Goal: Browse casually: Explore the website without a specific task or goal

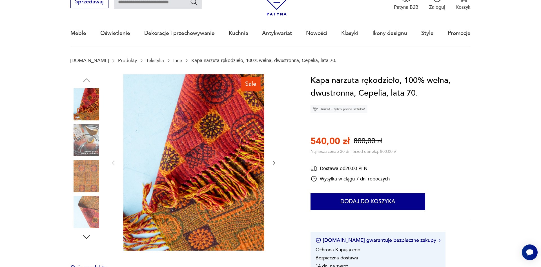
click at [173, 60] on link "Inne" at bounding box center [177, 60] width 9 height 5
click at [146, 60] on link "Tekstylia" at bounding box center [155, 60] width 18 height 5
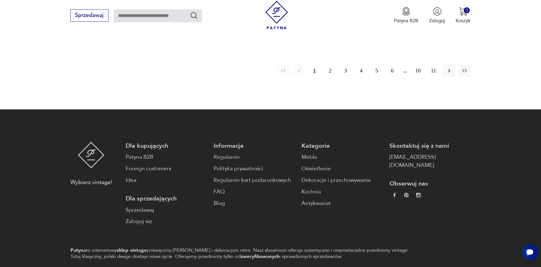
scroll to position [622, 0]
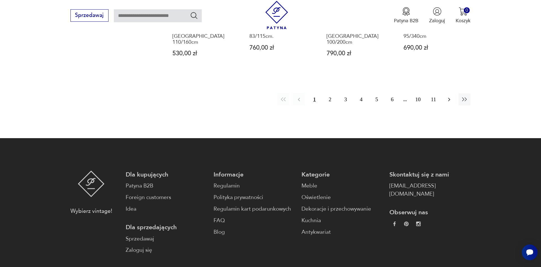
click at [447, 99] on button "button" at bounding box center [449, 99] width 12 height 12
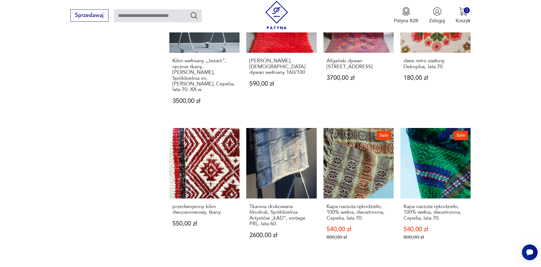
scroll to position [486, 0]
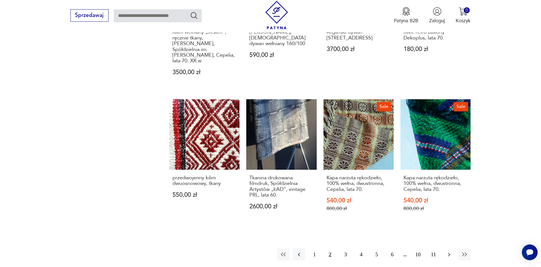
click at [447, 251] on icon "button" at bounding box center [449, 254] width 7 height 7
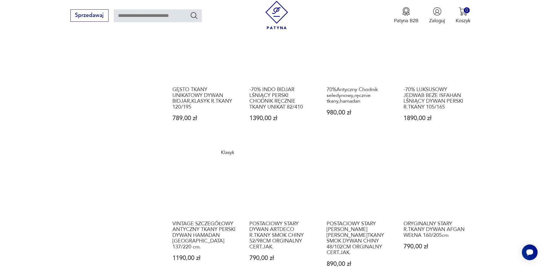
scroll to position [515, 0]
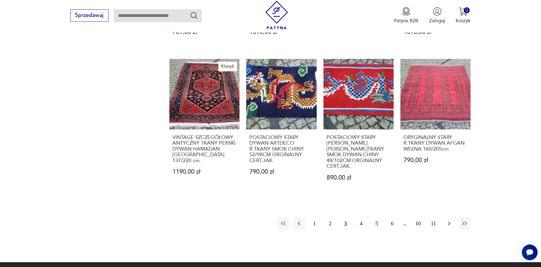
click at [449, 220] on icon "button" at bounding box center [449, 223] width 7 height 7
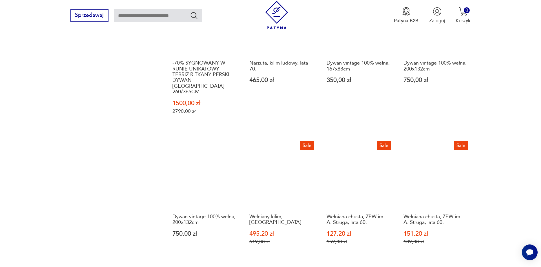
scroll to position [486, 0]
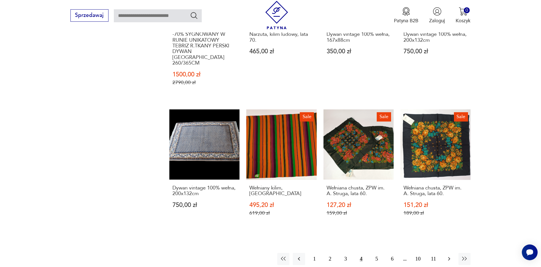
click at [446, 255] on icon "button" at bounding box center [449, 258] width 7 height 7
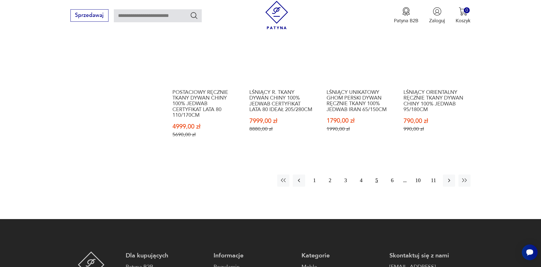
scroll to position [601, 0]
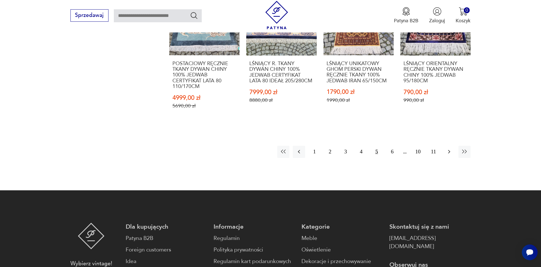
click at [446, 150] on icon "button" at bounding box center [449, 151] width 7 height 7
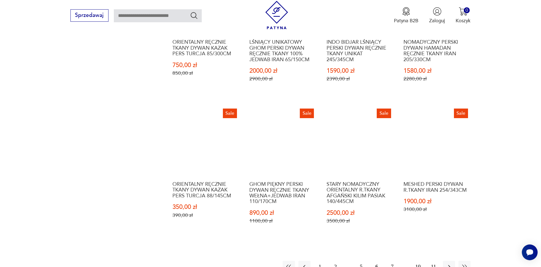
scroll to position [601, 0]
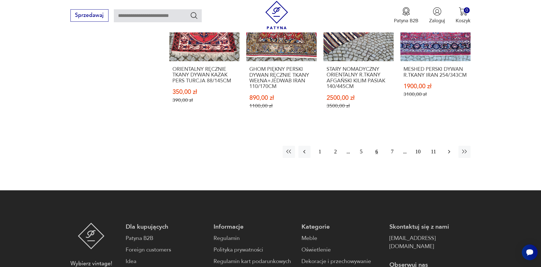
click at [448, 156] on button "button" at bounding box center [449, 152] width 12 height 12
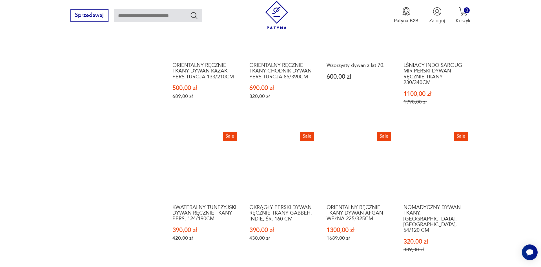
scroll to position [601, 0]
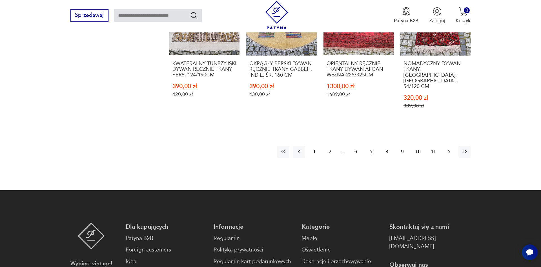
click at [449, 148] on icon "button" at bounding box center [449, 151] width 7 height 7
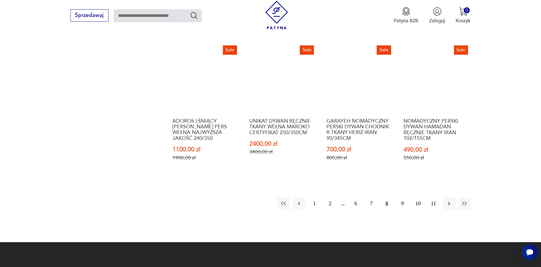
scroll to position [573, 0]
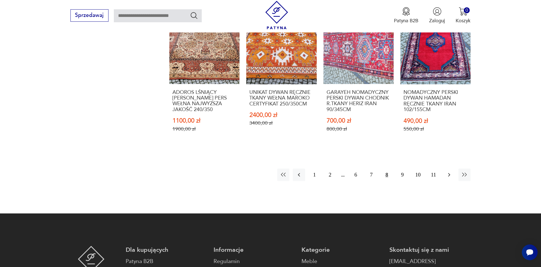
click at [447, 171] on icon "button" at bounding box center [449, 174] width 7 height 7
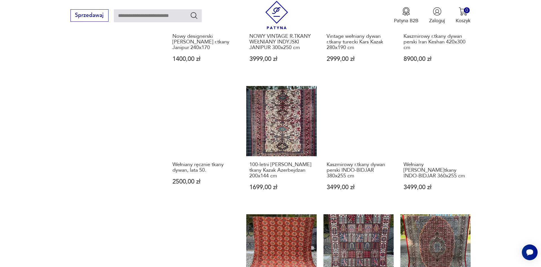
scroll to position [486, 0]
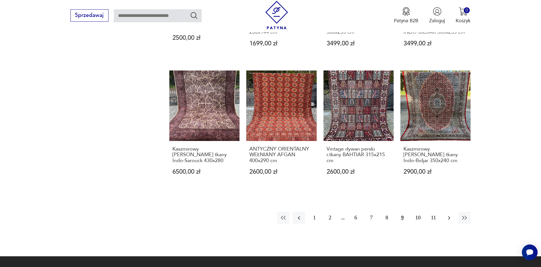
click at [449, 216] on icon "button" at bounding box center [449, 218] width 2 height 4
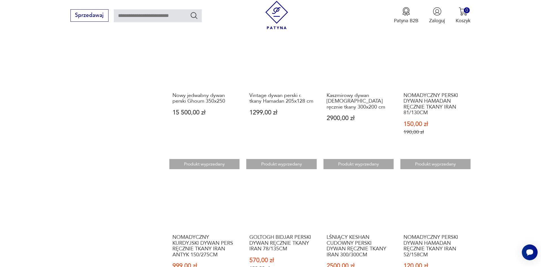
scroll to position [515, 0]
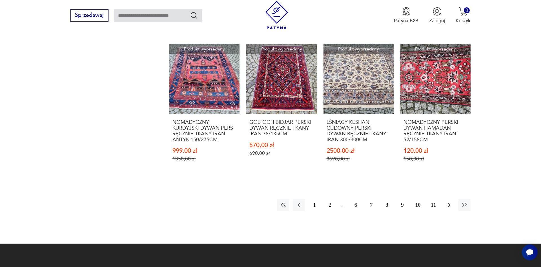
click at [445, 205] on button "button" at bounding box center [449, 205] width 12 height 12
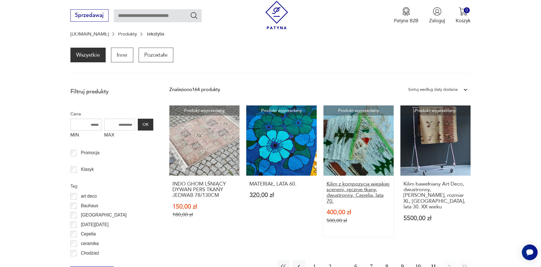
click at [359, 189] on h3 "Kilim z kompozycją wiejskiej scenerii, ręcznie tkany, dwustronny, Cepelia, lata…" at bounding box center [359, 192] width 64 height 23
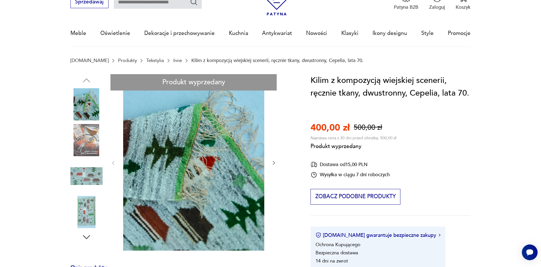
click at [80, 205] on div "Produkt wyprzedany Opis produktu Ręcznie tkany kilim z lat 70., wyprodukowany p…" at bounding box center [182, 249] width 224 height 351
click at [85, 189] on div "Produkt wyprzedany Opis produktu Ręcznie tkany kilim z lat 70., wyprodukowany p…" at bounding box center [182, 249] width 224 height 351
click at [88, 179] on div "Produkt wyprzedany Opis produktu Ręcznie tkany kilim z lat 70., wyprodukowany p…" at bounding box center [182, 249] width 224 height 351
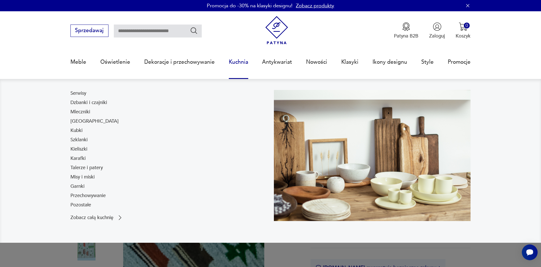
click at [234, 63] on link "Kuchnia" at bounding box center [238, 62] width 19 height 26
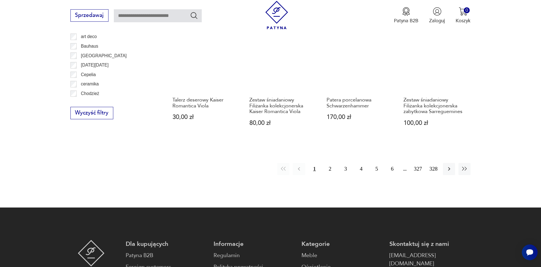
scroll to position [679, 0]
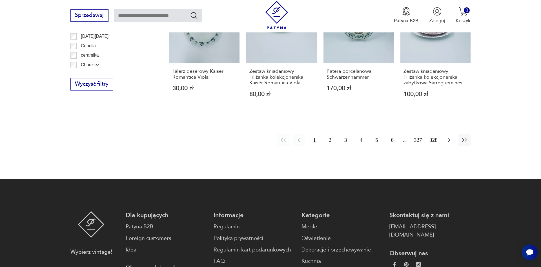
click at [451, 139] on icon "button" at bounding box center [449, 140] width 7 height 7
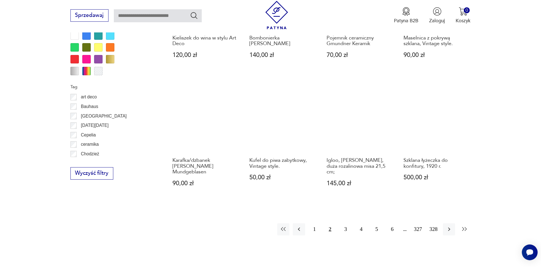
scroll to position [619, 0]
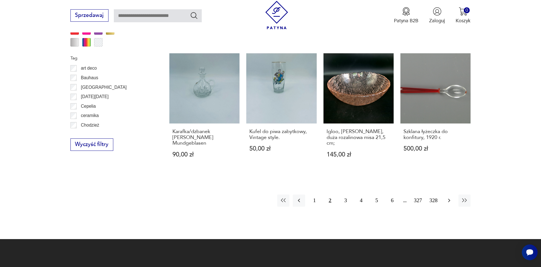
click at [448, 199] on icon "button" at bounding box center [449, 200] width 7 height 7
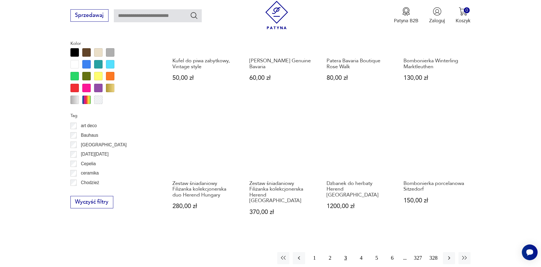
scroll to position [619, 0]
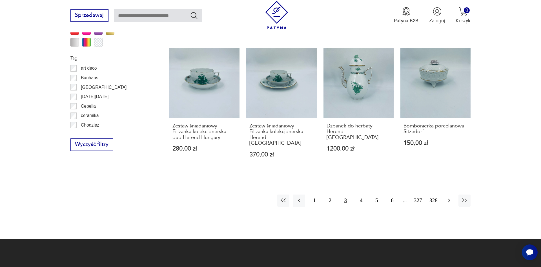
click at [452, 197] on icon "button" at bounding box center [449, 200] width 7 height 7
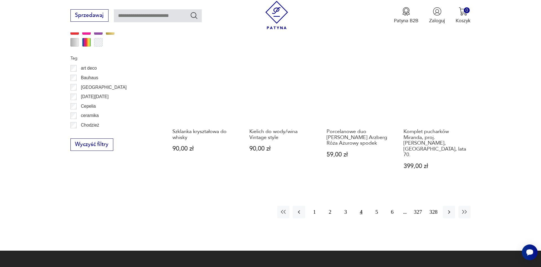
scroll to position [647, 0]
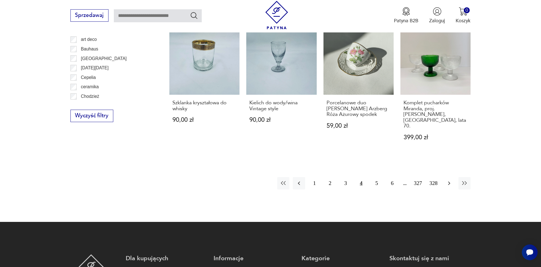
click at [452, 180] on icon "button" at bounding box center [449, 183] width 7 height 7
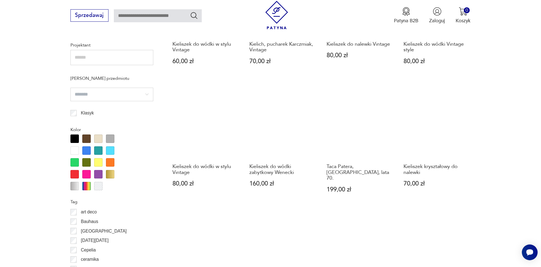
scroll to position [590, 0]
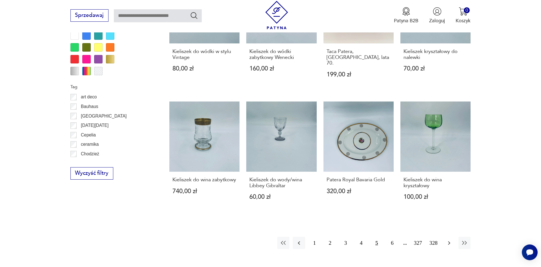
click at [450, 242] on icon "button" at bounding box center [449, 242] width 7 height 7
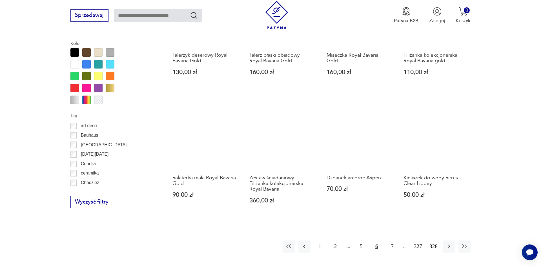
scroll to position [590, 0]
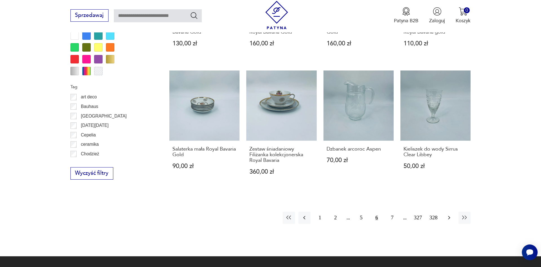
click at [449, 216] on icon "button" at bounding box center [449, 217] width 7 height 7
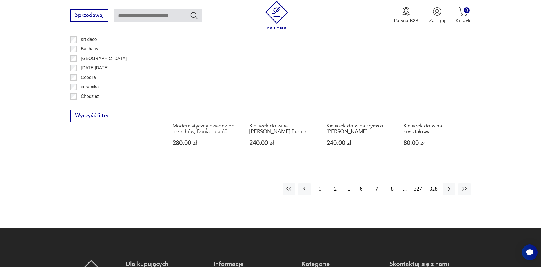
scroll to position [676, 0]
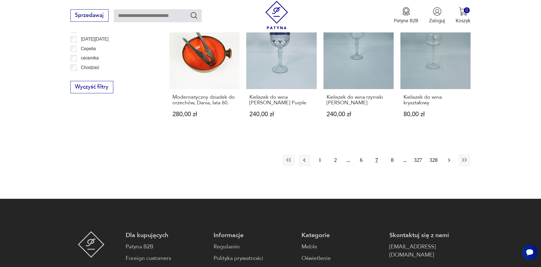
click at [446, 157] on icon "button" at bounding box center [449, 160] width 7 height 7
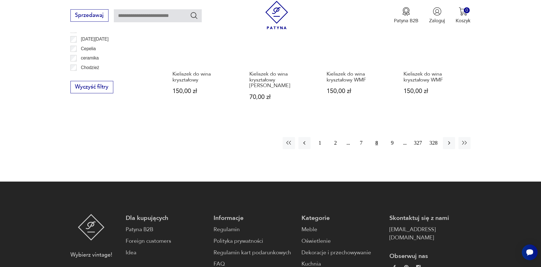
scroll to position [705, 0]
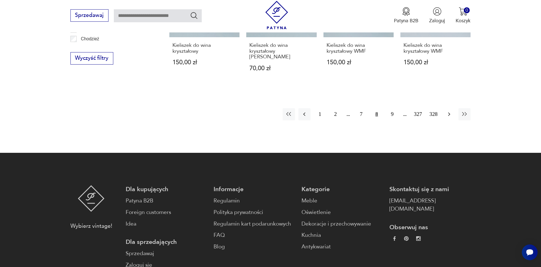
click at [448, 108] on button "button" at bounding box center [449, 114] width 12 height 12
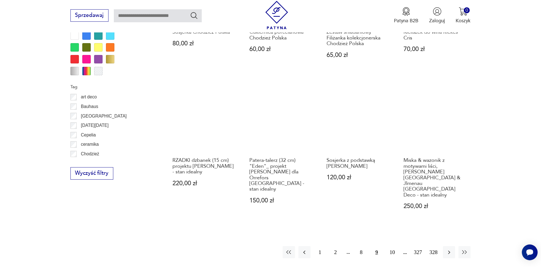
scroll to position [619, 0]
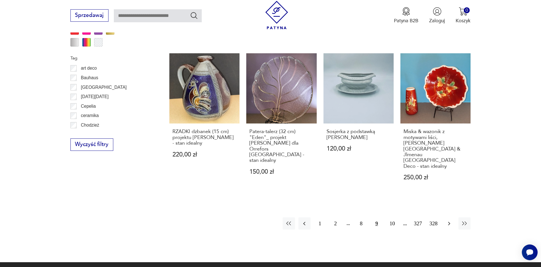
click at [449, 222] on icon "button" at bounding box center [449, 224] width 2 height 4
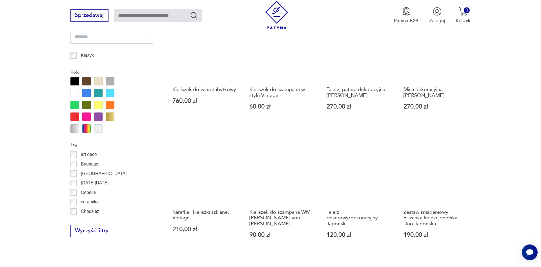
scroll to position [647, 0]
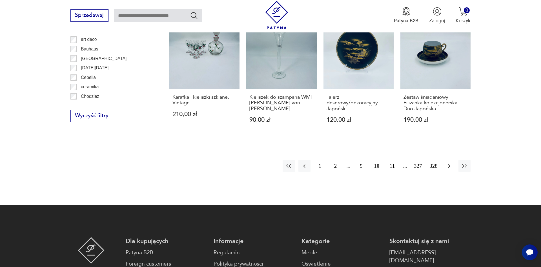
click at [449, 172] on button "button" at bounding box center [449, 166] width 12 height 12
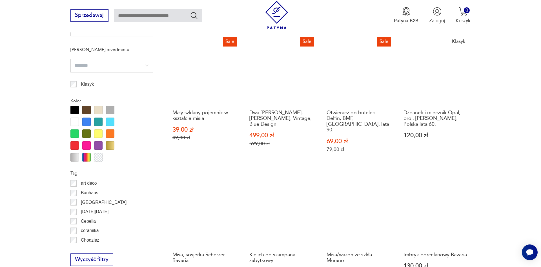
scroll to position [590, 0]
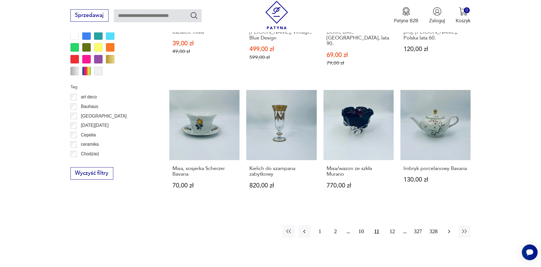
click at [448, 228] on icon "button" at bounding box center [449, 231] width 7 height 7
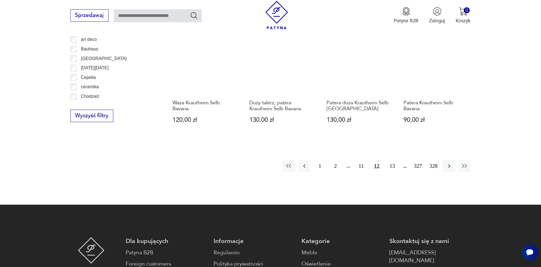
scroll to position [676, 0]
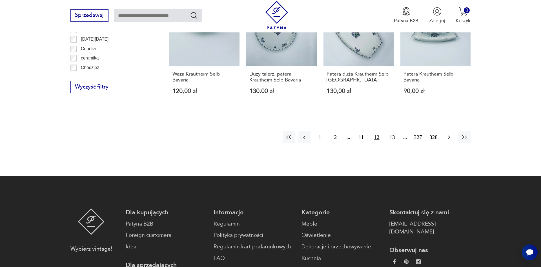
click at [450, 138] on icon "button" at bounding box center [449, 138] width 2 height 4
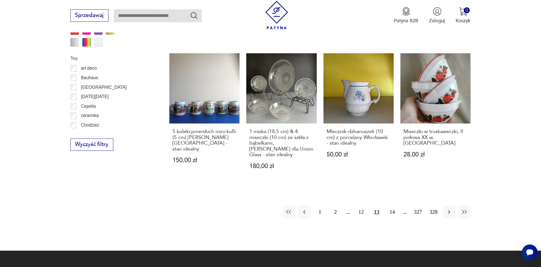
scroll to position [647, 0]
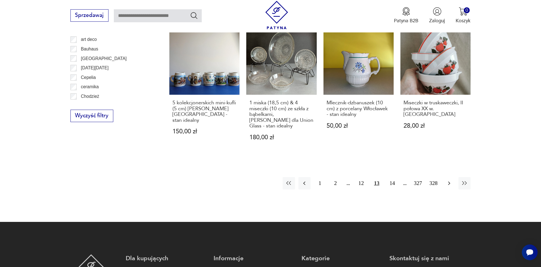
click at [449, 180] on icon "button" at bounding box center [449, 183] width 7 height 7
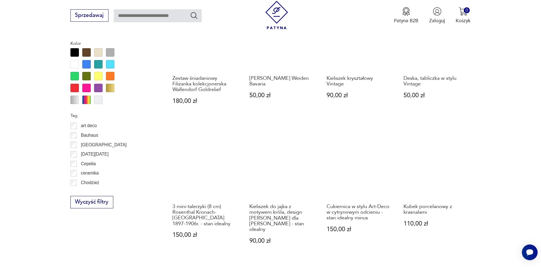
scroll to position [647, 0]
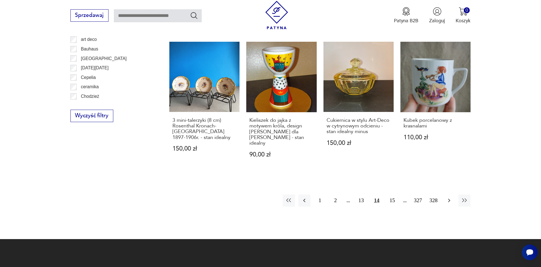
click at [449, 199] on icon "button" at bounding box center [449, 201] width 2 height 4
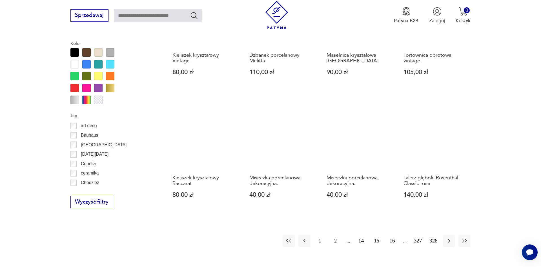
scroll to position [619, 0]
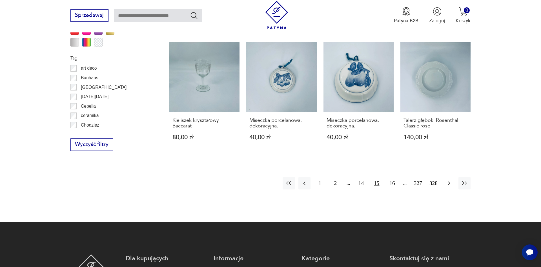
click at [451, 186] on icon "button" at bounding box center [449, 183] width 7 height 7
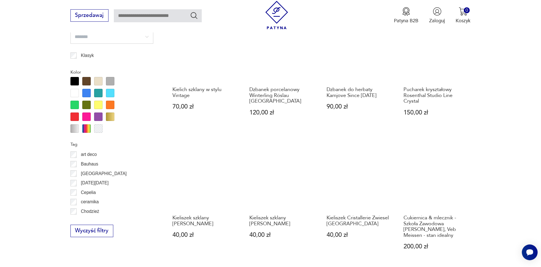
scroll to position [647, 0]
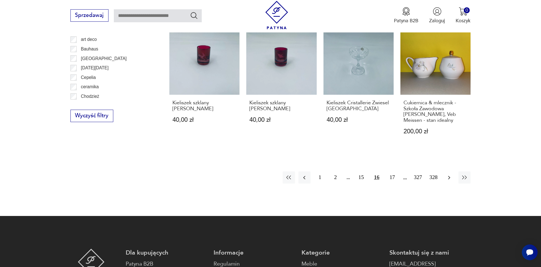
click at [450, 178] on icon "button" at bounding box center [449, 178] width 2 height 4
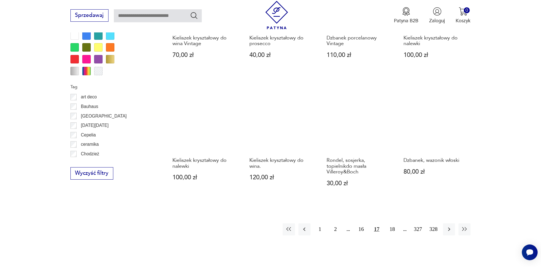
scroll to position [619, 0]
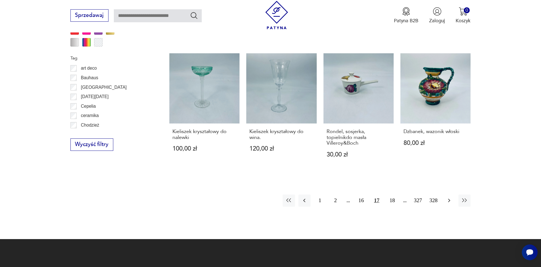
click at [449, 203] on icon "button" at bounding box center [449, 200] width 7 height 7
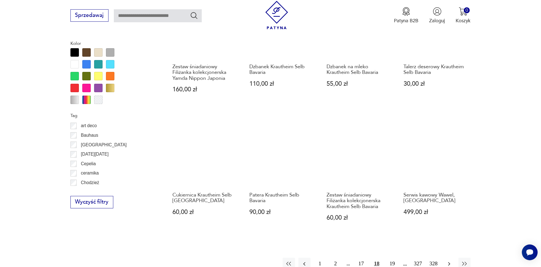
scroll to position [619, 0]
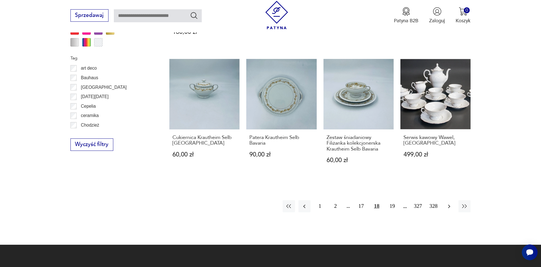
click at [451, 203] on icon "button" at bounding box center [449, 206] width 7 height 7
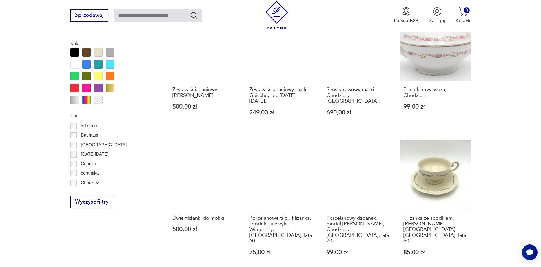
scroll to position [619, 0]
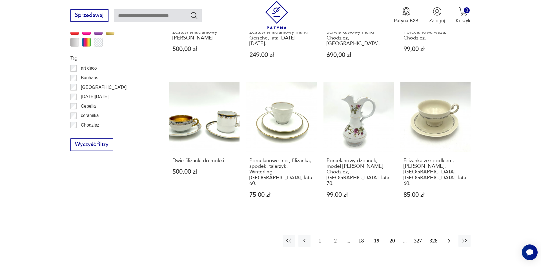
click at [453, 235] on button "button" at bounding box center [449, 241] width 12 height 12
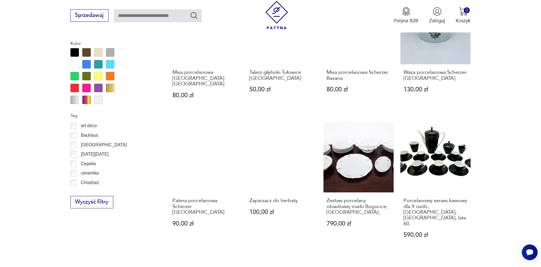
scroll to position [619, 0]
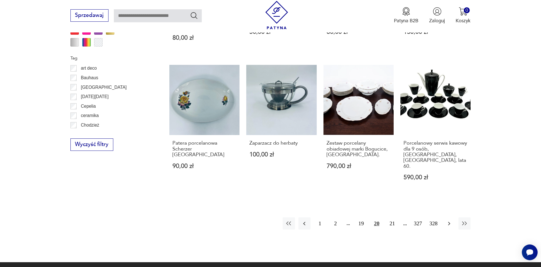
drag, startPoint x: 448, startPoint y: 195, endPoint x: 453, endPoint y: 187, distance: 9.4
click at [448, 220] on icon "button" at bounding box center [449, 223] width 7 height 7
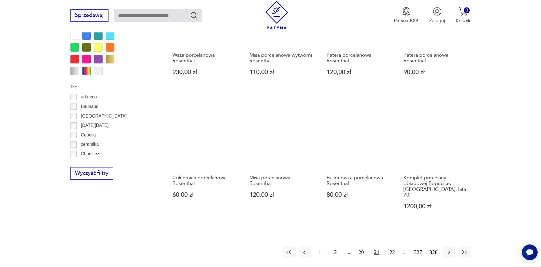
scroll to position [619, 0]
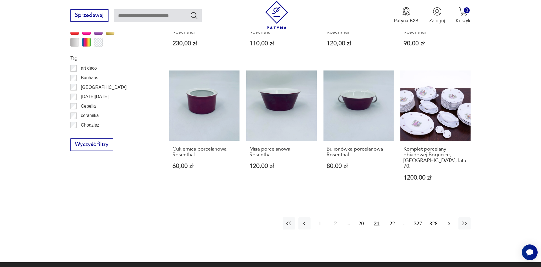
click at [452, 220] on icon "button" at bounding box center [449, 223] width 7 height 7
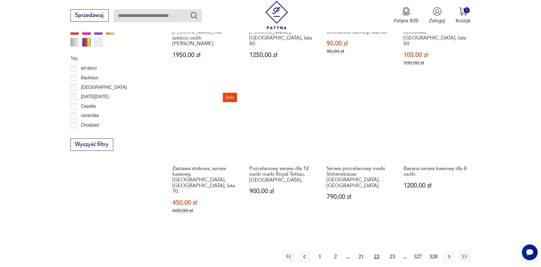
scroll to position [647, 0]
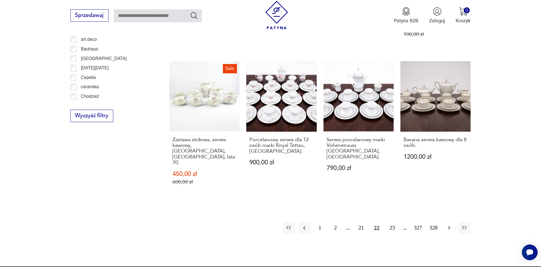
click at [448, 224] on icon "button" at bounding box center [449, 227] width 7 height 7
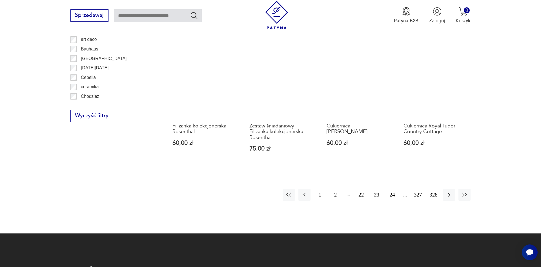
scroll to position [676, 0]
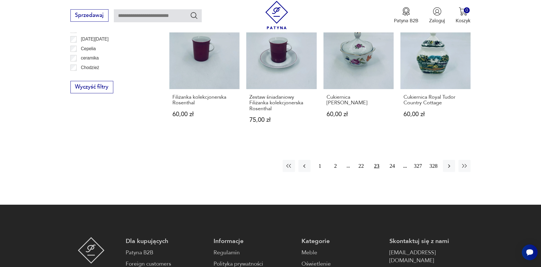
click at [442, 160] on div "1 2 22 23 24 327 328" at bounding box center [377, 166] width 188 height 12
click at [451, 163] on icon "button" at bounding box center [449, 166] width 7 height 7
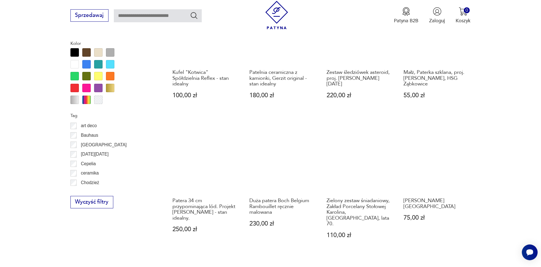
scroll to position [619, 0]
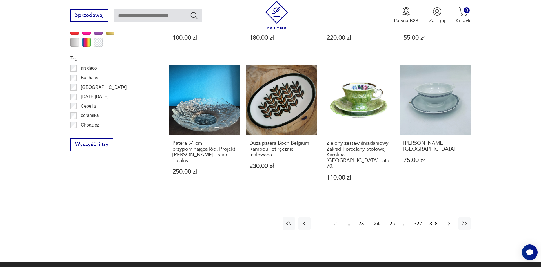
click at [447, 220] on icon "button" at bounding box center [449, 223] width 7 height 7
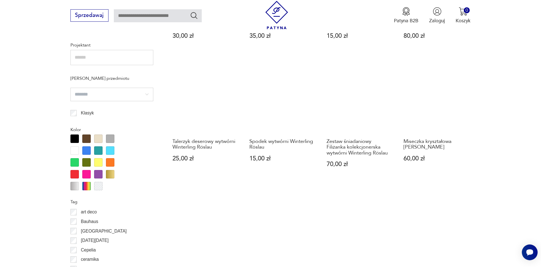
scroll to position [619, 0]
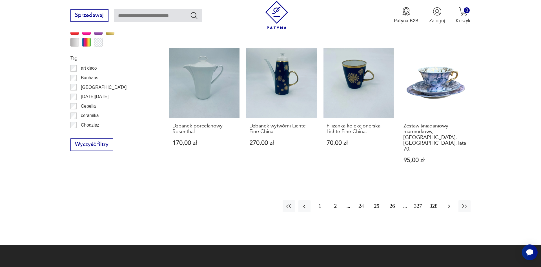
click at [451, 203] on icon "button" at bounding box center [449, 206] width 7 height 7
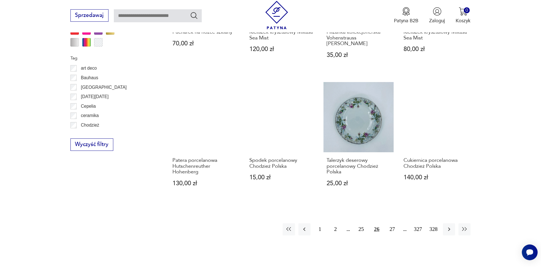
scroll to position [676, 0]
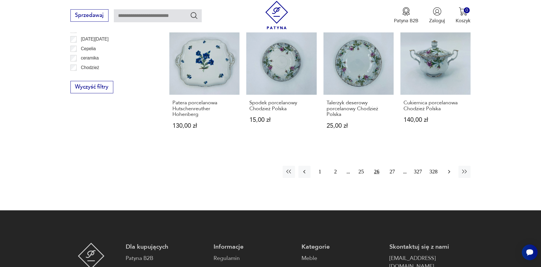
click at [448, 168] on icon "button" at bounding box center [449, 171] width 7 height 7
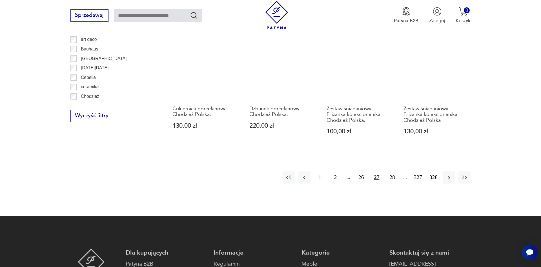
scroll to position [676, 0]
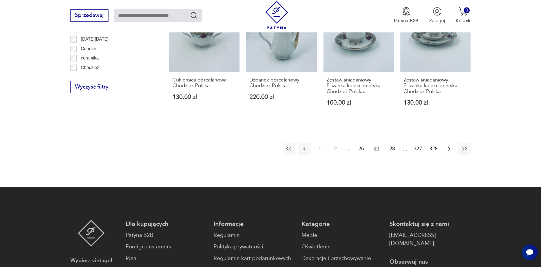
click at [450, 147] on icon "button" at bounding box center [449, 148] width 7 height 7
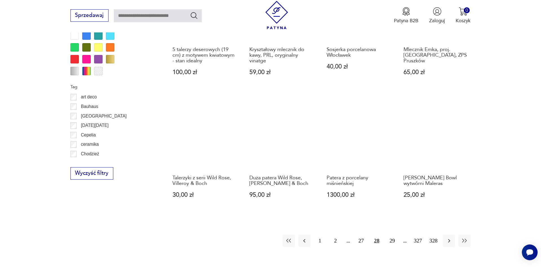
scroll to position [619, 0]
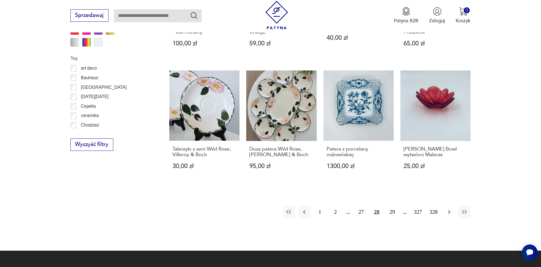
click at [449, 212] on icon "button" at bounding box center [449, 212] width 7 height 7
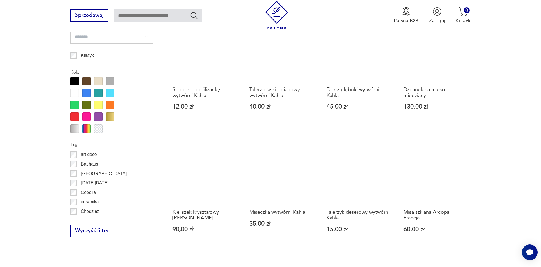
scroll to position [619, 0]
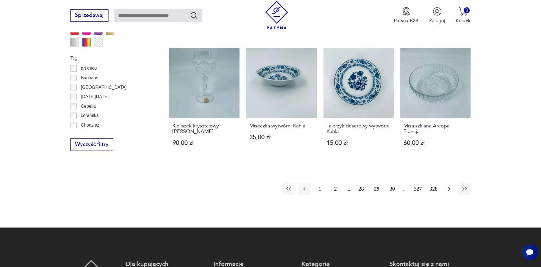
click at [449, 185] on icon "button" at bounding box center [449, 188] width 7 height 7
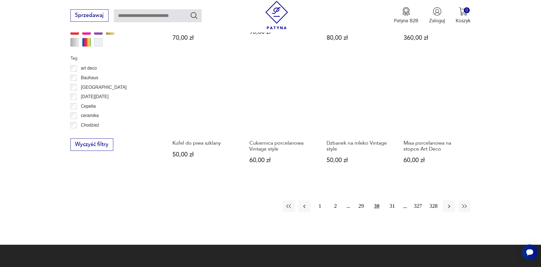
scroll to position [647, 0]
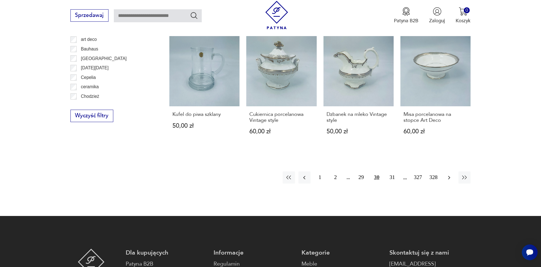
click at [446, 174] on icon "button" at bounding box center [449, 177] width 7 height 7
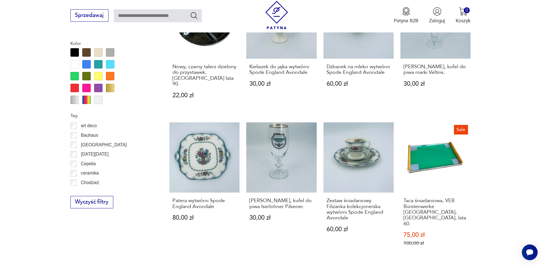
scroll to position [619, 0]
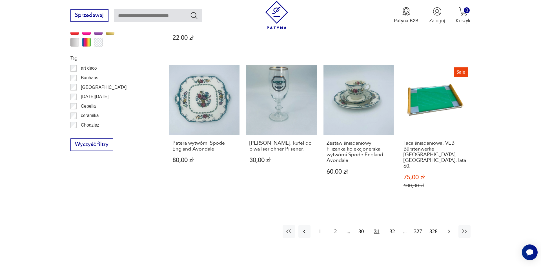
click at [445, 225] on button "button" at bounding box center [449, 231] width 12 height 12
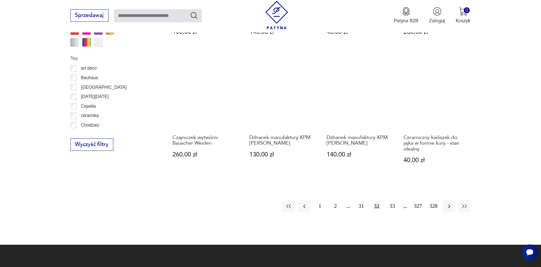
scroll to position [705, 0]
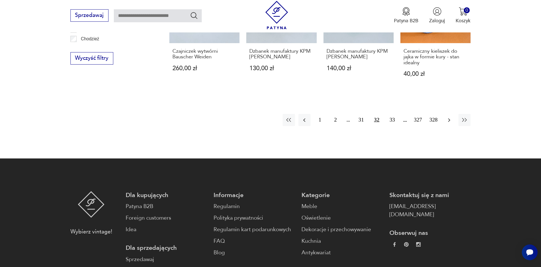
click at [449, 117] on icon "button" at bounding box center [449, 120] width 7 height 7
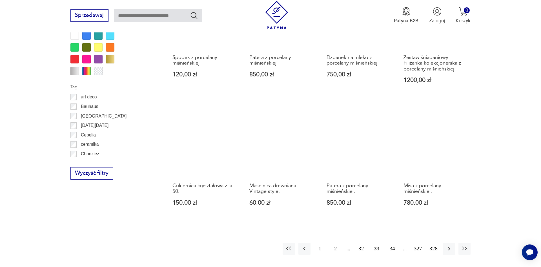
scroll to position [647, 0]
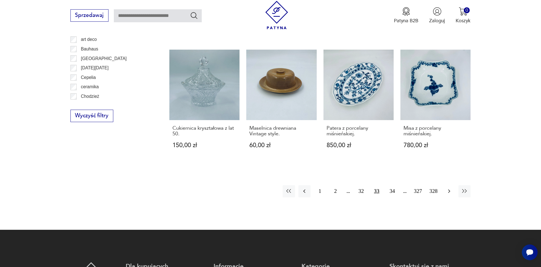
click at [451, 188] on icon "button" at bounding box center [449, 191] width 7 height 7
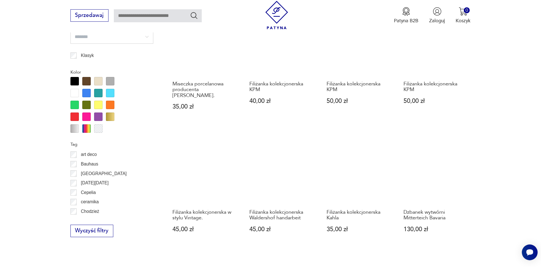
scroll to position [619, 0]
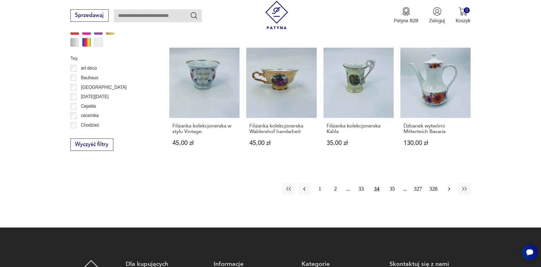
drag, startPoint x: 447, startPoint y: 182, endPoint x: 451, endPoint y: 175, distance: 8.1
click at [447, 185] on icon "button" at bounding box center [449, 188] width 7 height 7
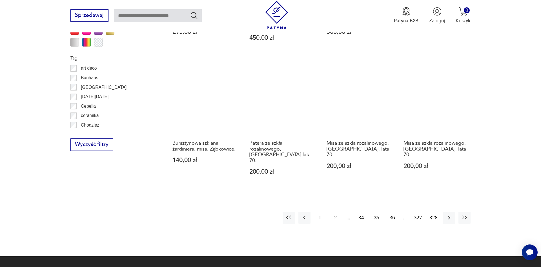
scroll to position [647, 0]
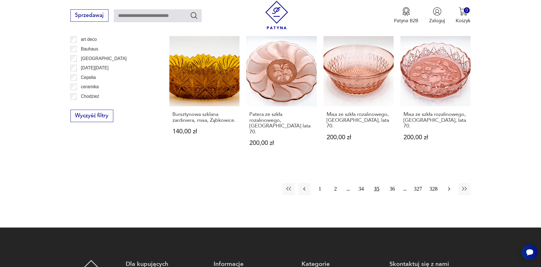
click at [449, 183] on button "button" at bounding box center [449, 189] width 12 height 12
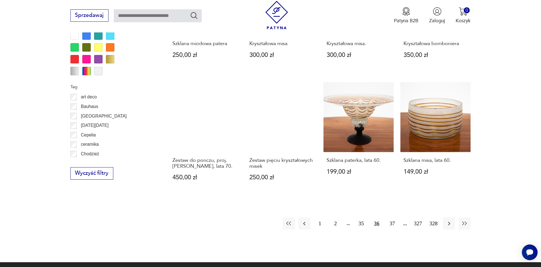
scroll to position [619, 0]
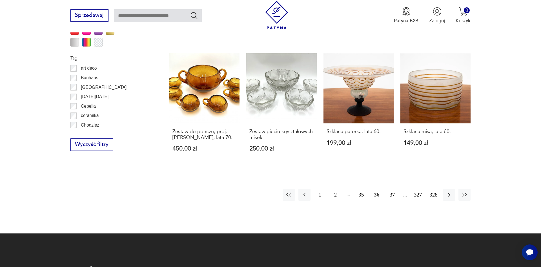
click at [443, 191] on div "1 2 35 36 37 327 328" at bounding box center [377, 194] width 188 height 12
click at [448, 193] on button "button" at bounding box center [449, 194] width 12 height 12
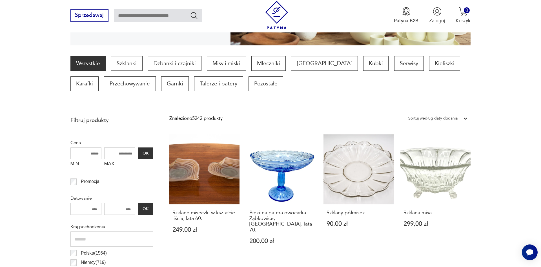
scroll to position [130, 0]
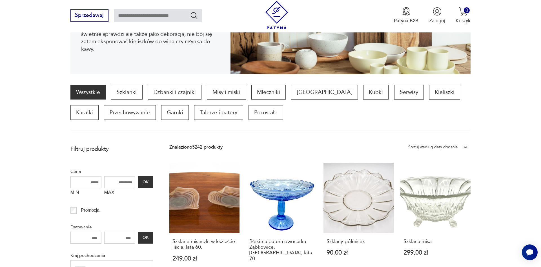
click at [135, 16] on input "text" at bounding box center [158, 15] width 88 height 13
type input "******"
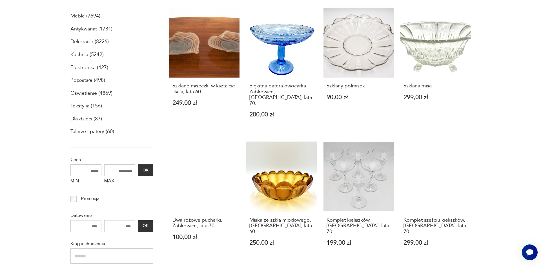
scroll to position [0, 0]
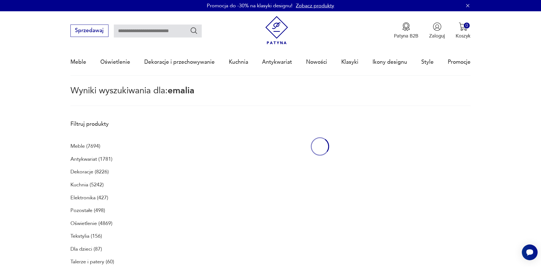
type input "******"
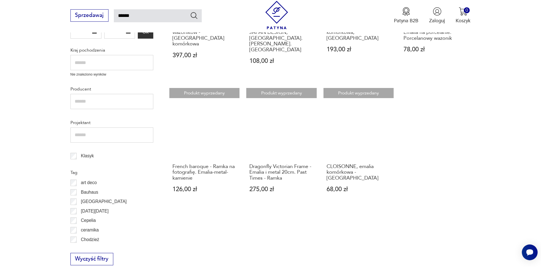
scroll to position [467, 0]
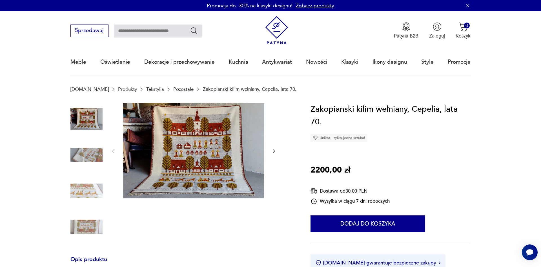
click at [94, 125] on img at bounding box center [86, 119] width 32 height 32
click at [231, 147] on img at bounding box center [193, 151] width 141 height 96
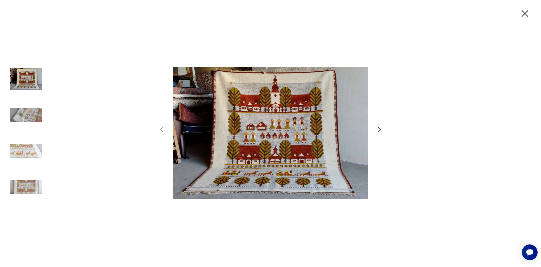
click at [378, 131] on icon "button" at bounding box center [379, 129] width 8 height 8
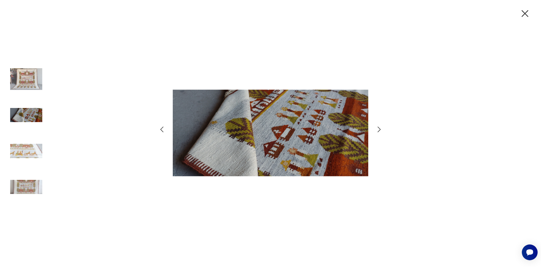
click at [378, 131] on icon "button" at bounding box center [379, 129] width 8 height 8
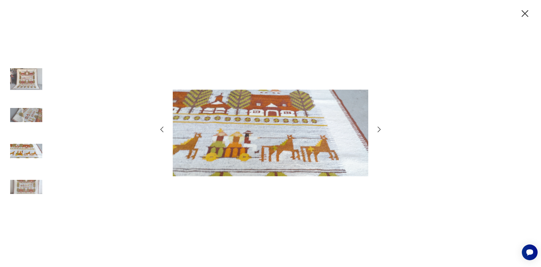
click at [378, 131] on icon "button" at bounding box center [379, 129] width 8 height 8
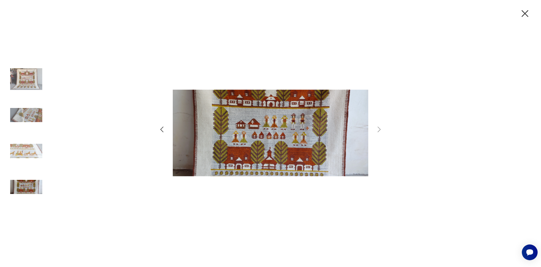
click at [526, 15] on icon "button" at bounding box center [525, 13] width 7 height 7
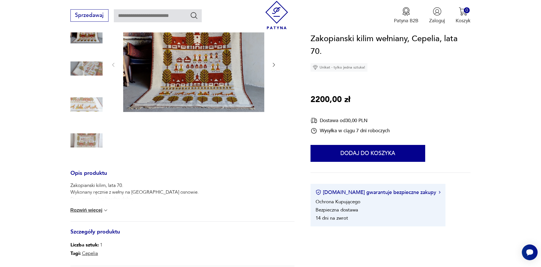
scroll to position [115, 0]
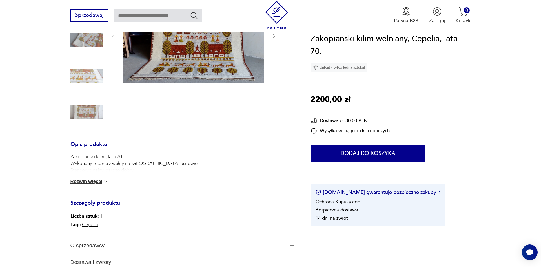
click at [94, 182] on button "Rozwiń więcej" at bounding box center [89, 182] width 38 height 6
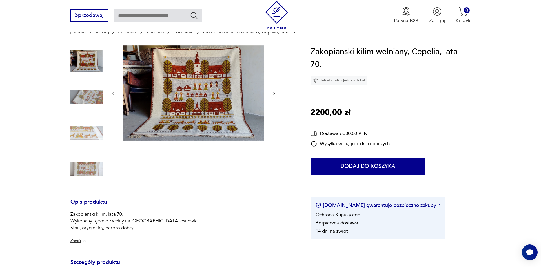
scroll to position [29, 0]
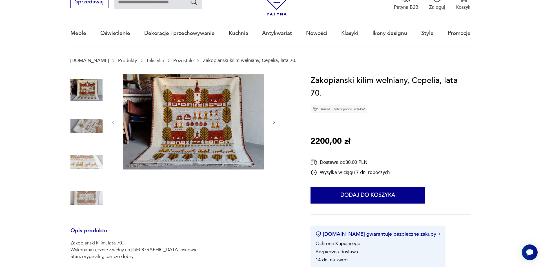
click at [87, 127] on img at bounding box center [86, 126] width 32 height 32
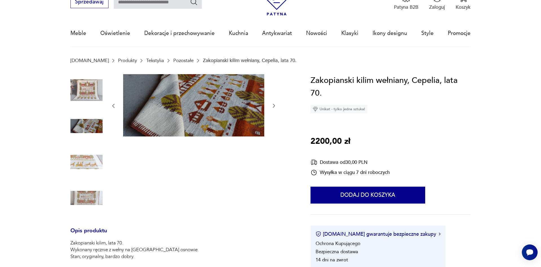
click at [94, 159] on img at bounding box center [86, 162] width 32 height 32
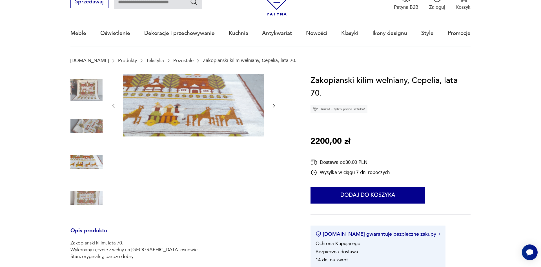
click at [89, 197] on img at bounding box center [86, 198] width 32 height 32
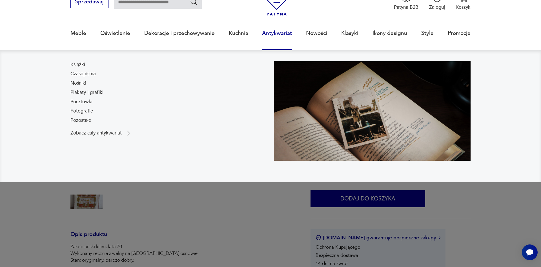
scroll to position [115, 0]
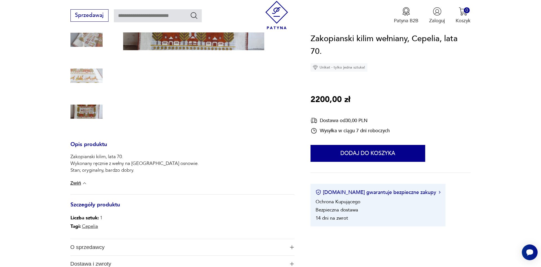
click at [73, 184] on button "Zwiń" at bounding box center [78, 183] width 17 height 6
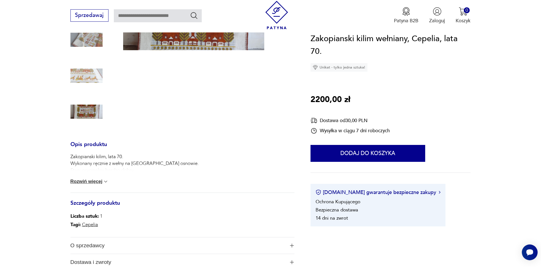
click at [74, 184] on button "Rozwiń więcej" at bounding box center [89, 182] width 38 height 6
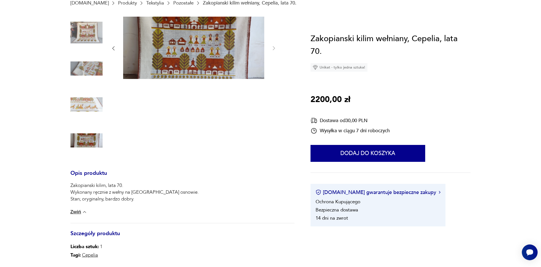
scroll to position [0, 0]
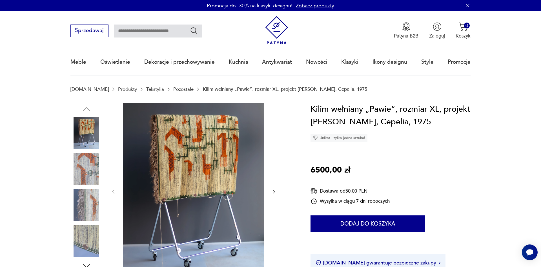
click at [91, 134] on img at bounding box center [86, 133] width 32 height 32
click at [79, 160] on img at bounding box center [86, 169] width 32 height 32
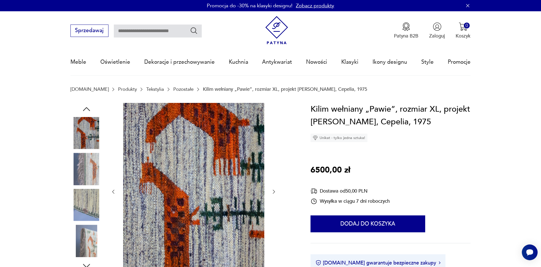
click at [222, 137] on img at bounding box center [193, 191] width 141 height 176
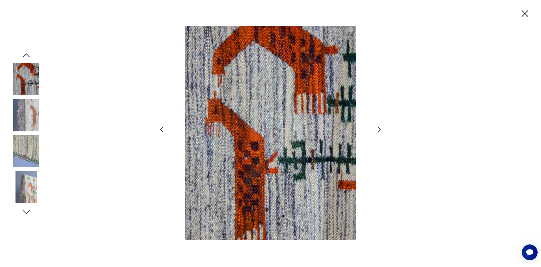
click at [383, 130] on div at bounding box center [270, 133] width 541 height 267
click at [380, 130] on icon "button" at bounding box center [379, 129] width 8 height 8
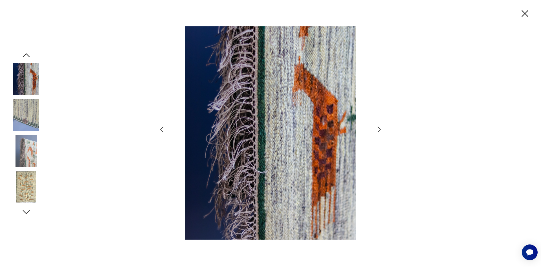
click at [380, 130] on icon "button" at bounding box center [379, 129] width 8 height 8
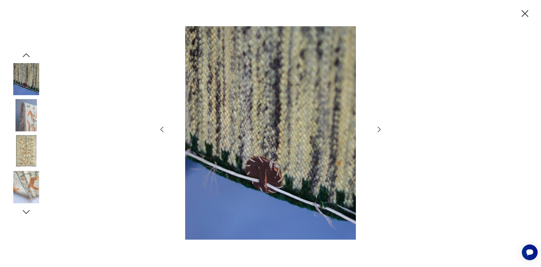
click at [380, 130] on icon "button" at bounding box center [379, 129] width 8 height 8
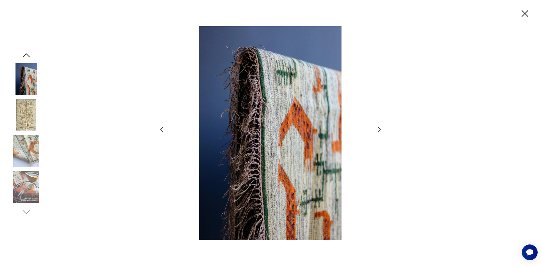
click at [165, 128] on icon "button" at bounding box center [162, 129] width 8 height 8
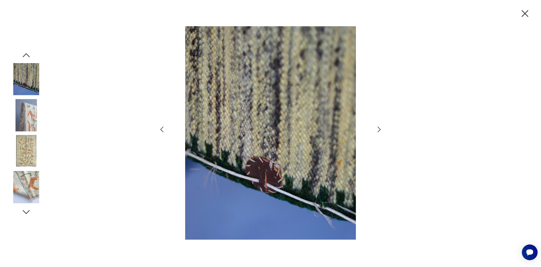
click at [380, 130] on icon "button" at bounding box center [379, 130] width 3 height 6
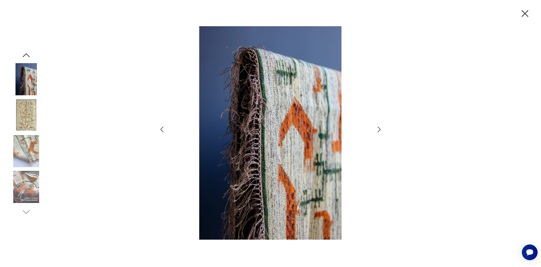
click at [380, 130] on icon "button" at bounding box center [379, 130] width 3 height 6
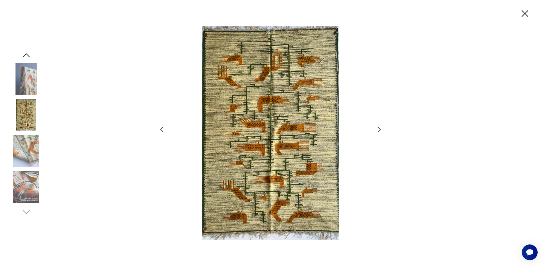
click at [380, 130] on icon "button" at bounding box center [379, 130] width 3 height 6
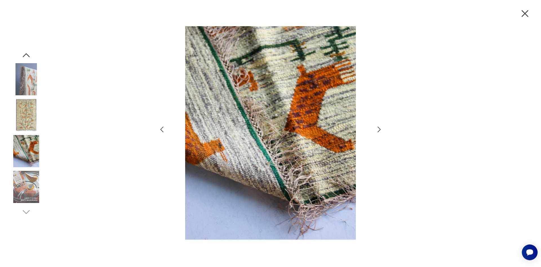
click at [380, 130] on icon "button" at bounding box center [379, 130] width 3 height 6
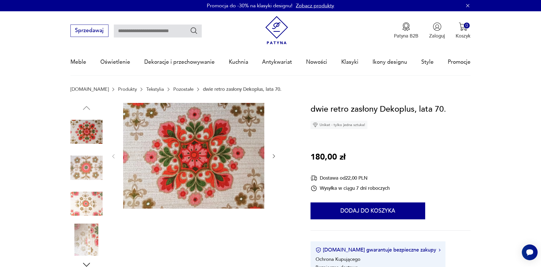
click at [83, 131] on img at bounding box center [86, 132] width 32 height 32
click at [237, 156] on img at bounding box center [193, 156] width 141 height 106
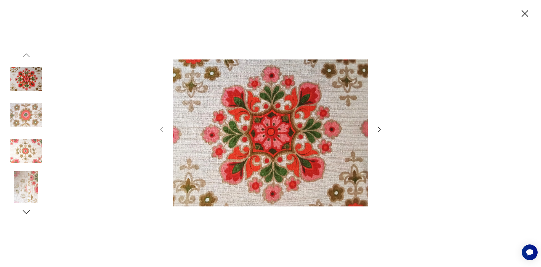
click at [379, 127] on icon "button" at bounding box center [379, 129] width 8 height 8
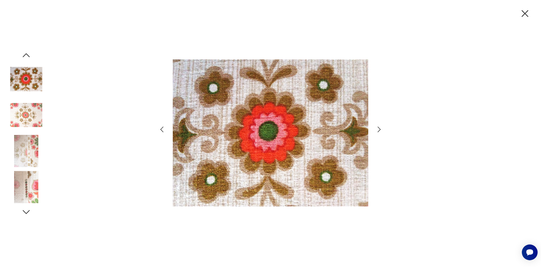
click at [379, 127] on icon "button" at bounding box center [379, 129] width 8 height 8
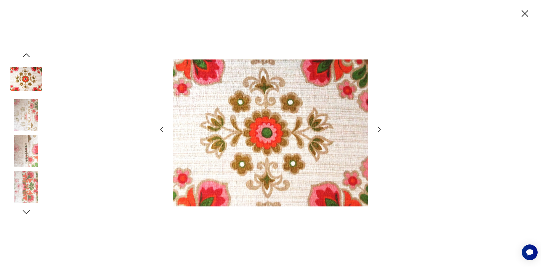
click at [379, 127] on icon "button" at bounding box center [379, 129] width 8 height 8
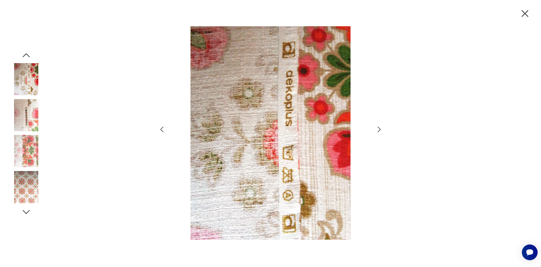
click at [379, 127] on icon "button" at bounding box center [379, 129] width 8 height 8
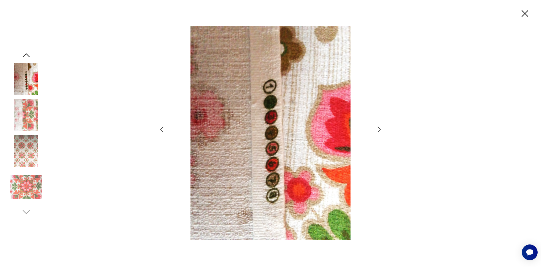
click at [379, 127] on icon "button" at bounding box center [379, 129] width 8 height 8
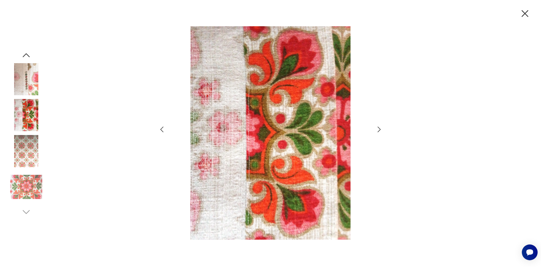
click at [379, 127] on icon "button" at bounding box center [379, 129] width 8 height 8
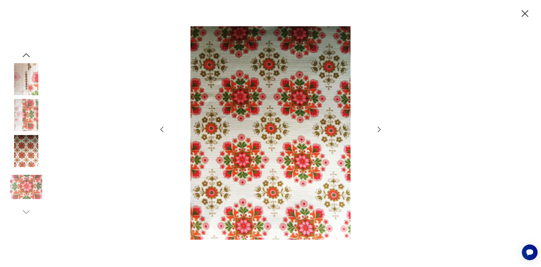
click at [379, 127] on icon "button" at bounding box center [379, 129] width 8 height 8
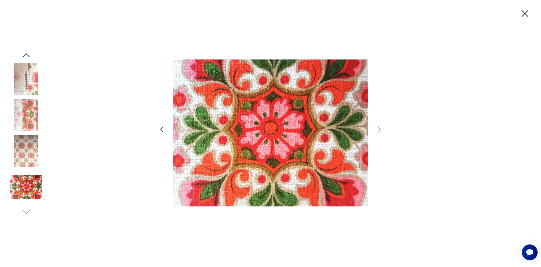
click at [526, 12] on icon "button" at bounding box center [525, 13] width 7 height 7
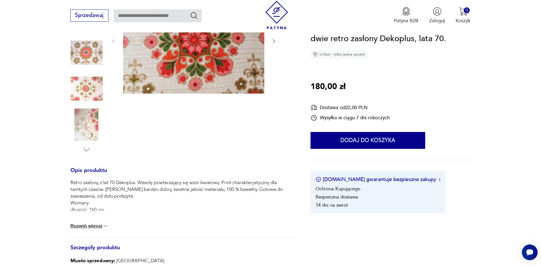
scroll to position [144, 0]
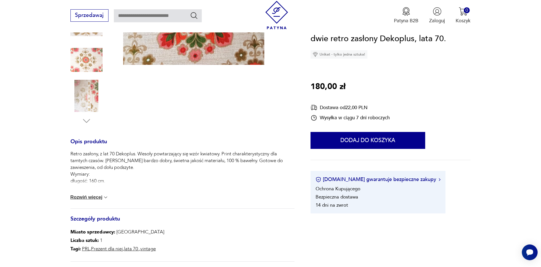
click at [86, 198] on button "Rozwiń więcej" at bounding box center [89, 197] width 38 height 6
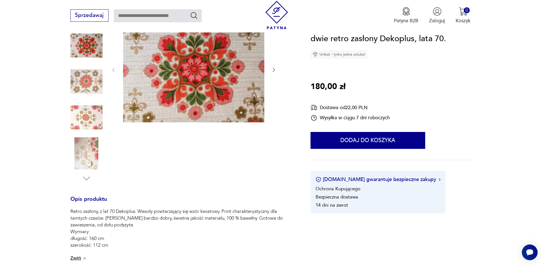
scroll to position [57, 0]
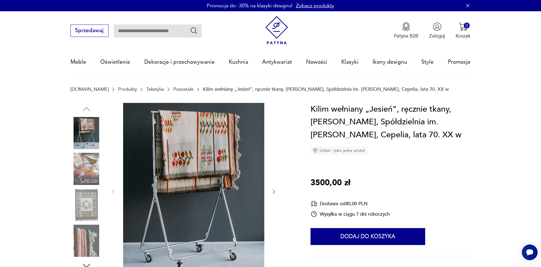
click at [89, 134] on img at bounding box center [86, 133] width 32 height 32
click at [188, 147] on img at bounding box center [193, 191] width 141 height 176
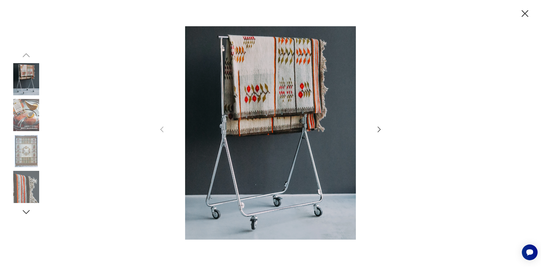
click at [376, 128] on icon "button" at bounding box center [379, 129] width 8 height 8
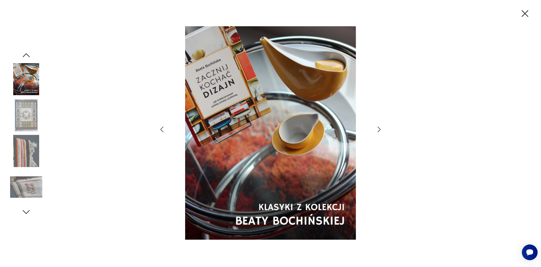
click at [376, 128] on icon "button" at bounding box center [379, 129] width 8 height 8
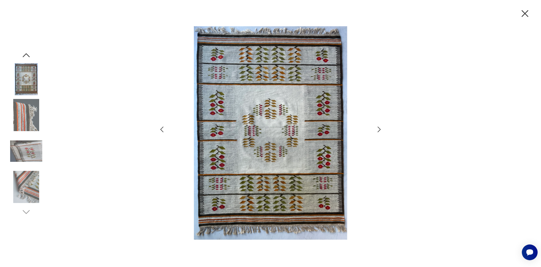
click at [376, 128] on icon "button" at bounding box center [379, 129] width 8 height 8
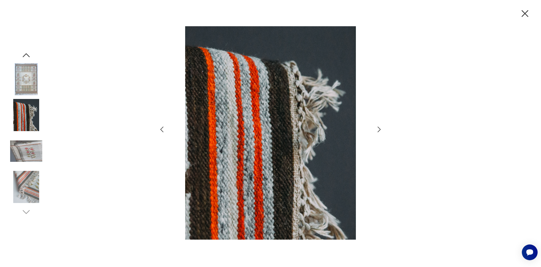
click at [376, 128] on icon "button" at bounding box center [379, 129] width 8 height 8
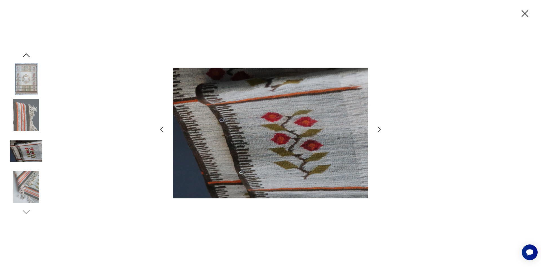
click at [376, 128] on icon "button" at bounding box center [379, 129] width 8 height 8
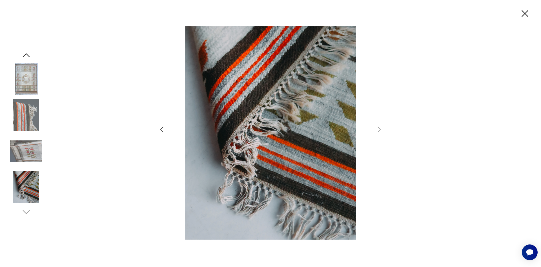
click at [160, 130] on icon "button" at bounding box center [162, 129] width 8 height 8
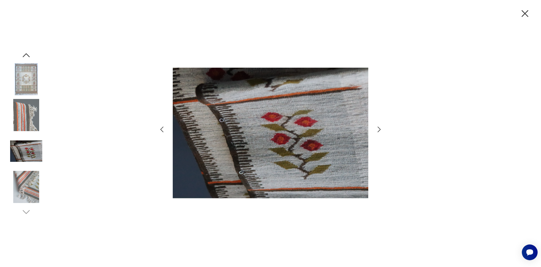
click at [160, 130] on icon "button" at bounding box center [162, 129] width 8 height 8
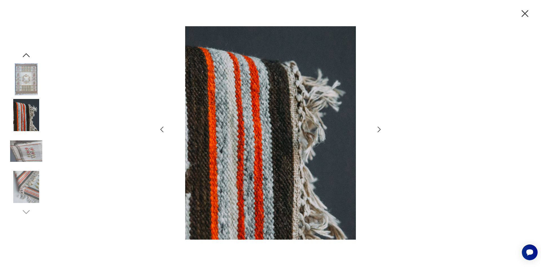
click at [527, 11] on icon "button" at bounding box center [525, 14] width 12 height 12
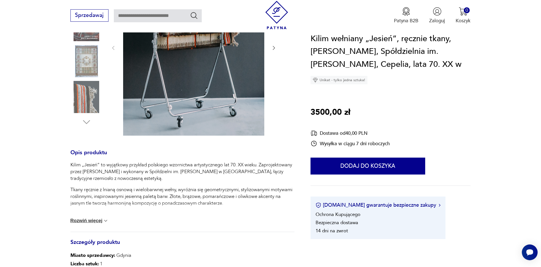
scroll to position [172, 0]
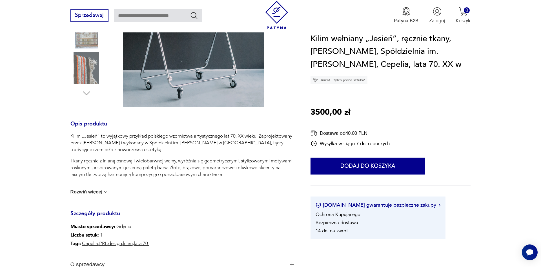
click at [90, 194] on button "Rozwiń więcej" at bounding box center [89, 192] width 38 height 6
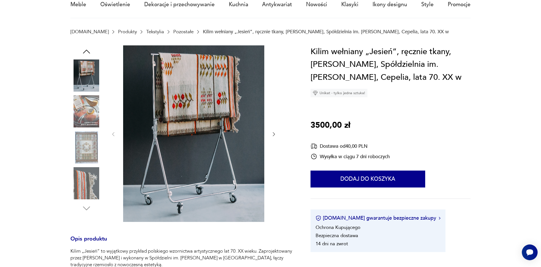
scroll to position [0, 0]
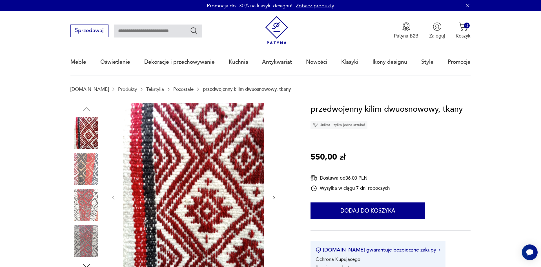
click at [97, 123] on img at bounding box center [86, 133] width 32 height 32
click at [190, 158] on img at bounding box center [193, 197] width 141 height 188
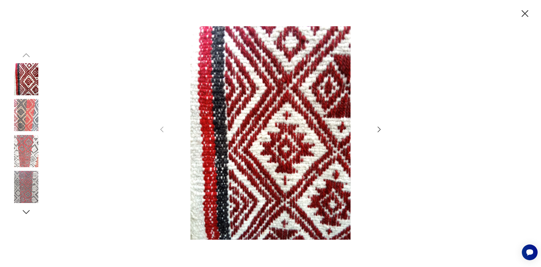
click at [381, 131] on icon "button" at bounding box center [379, 129] width 8 height 8
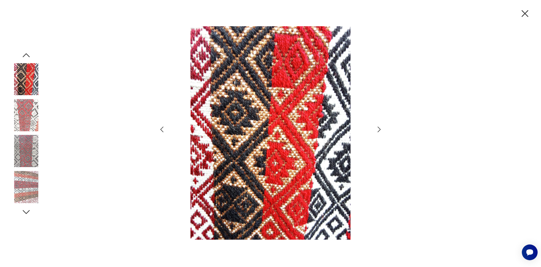
click at [381, 130] on icon "button" at bounding box center [379, 129] width 8 height 8
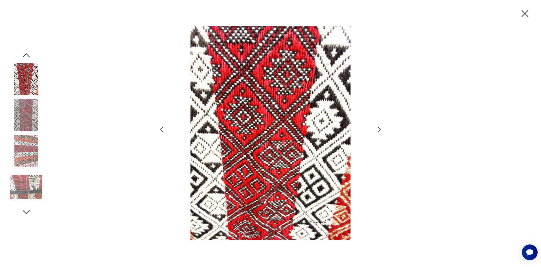
click at [381, 130] on icon "button" at bounding box center [379, 129] width 8 height 8
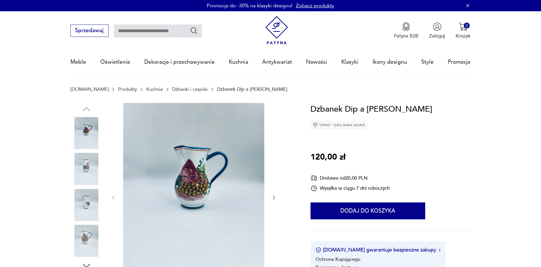
click at [85, 166] on img at bounding box center [86, 169] width 32 height 32
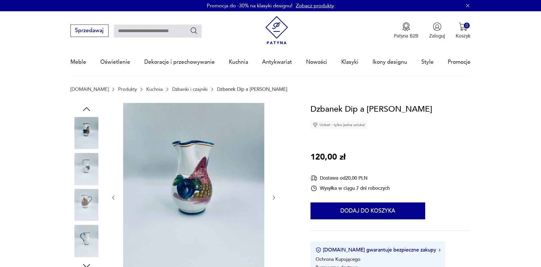
click at [88, 188] on div at bounding box center [86, 151] width 32 height 141
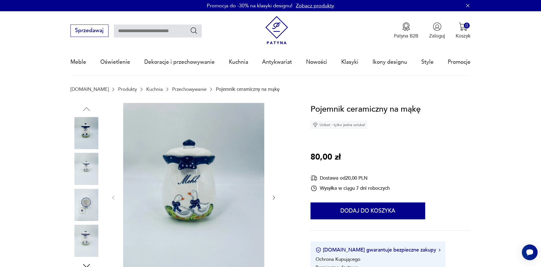
click at [88, 174] on img at bounding box center [86, 169] width 32 height 32
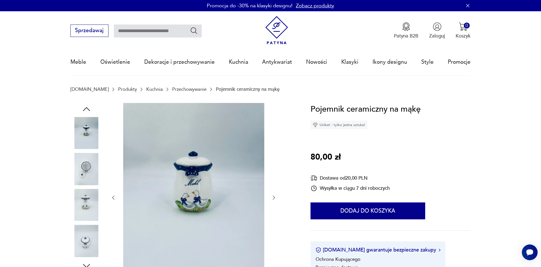
click at [80, 170] on img at bounding box center [86, 169] width 32 height 32
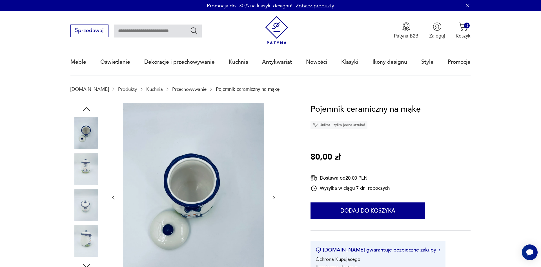
click at [80, 177] on img at bounding box center [86, 169] width 32 height 32
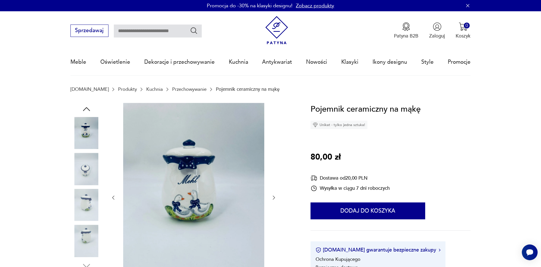
click at [79, 185] on div at bounding box center [86, 169] width 32 height 33
click at [82, 202] on img at bounding box center [86, 205] width 32 height 32
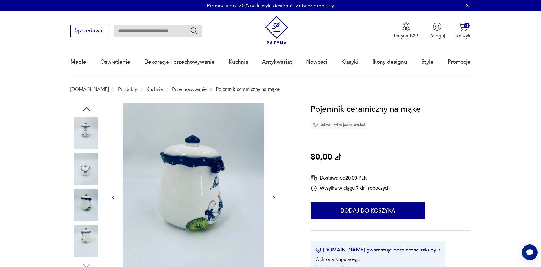
click at [87, 235] on img at bounding box center [86, 241] width 32 height 32
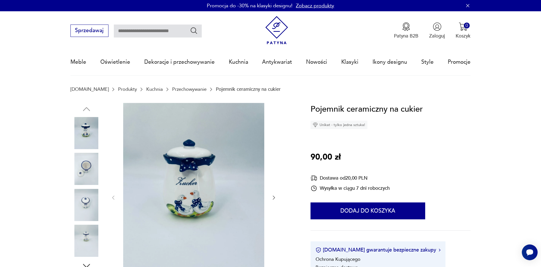
click at [80, 171] on img at bounding box center [86, 169] width 32 height 32
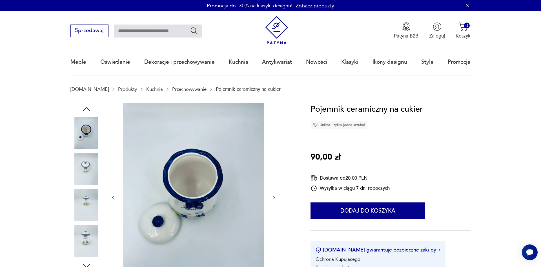
click at [81, 193] on img at bounding box center [86, 205] width 32 height 32
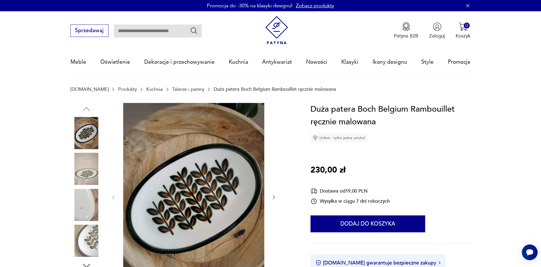
click at [86, 163] on img at bounding box center [86, 169] width 32 height 32
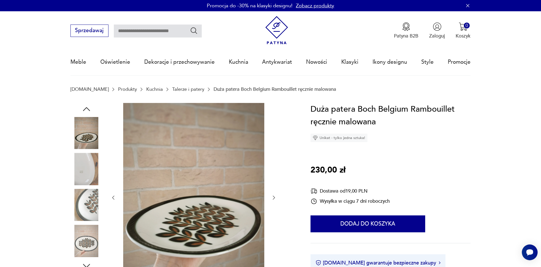
click at [87, 194] on img at bounding box center [86, 205] width 32 height 32
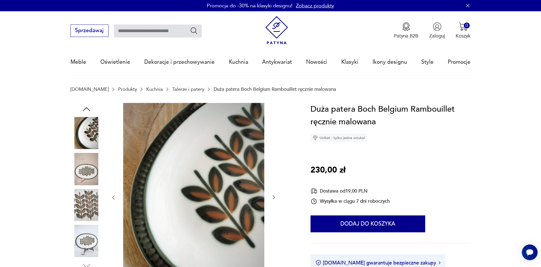
click at [90, 167] on img at bounding box center [86, 169] width 32 height 32
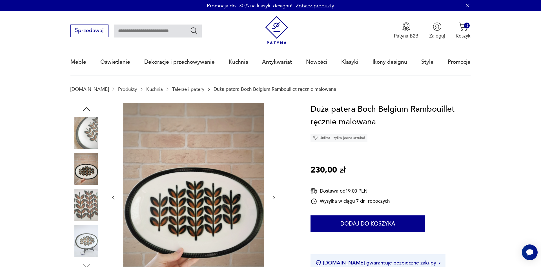
click at [87, 196] on img at bounding box center [86, 205] width 32 height 32
